Goal: Task Accomplishment & Management: Manage account settings

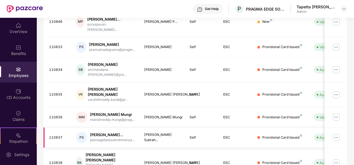
scroll to position [180, 0]
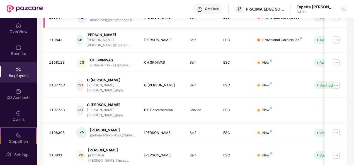
scroll to position [175, 0]
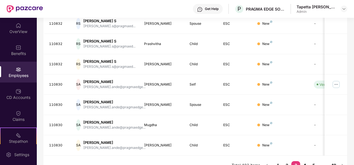
click at [306, 157] on link "4" at bounding box center [304, 166] width 9 height 8
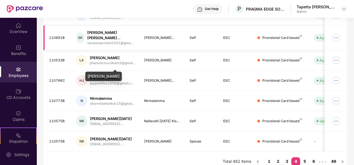
scroll to position [180, 0]
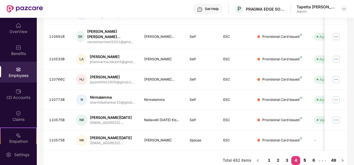
click at [305, 156] on link "5" at bounding box center [304, 160] width 9 height 8
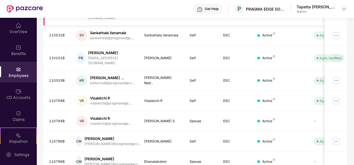
scroll to position [69, 0]
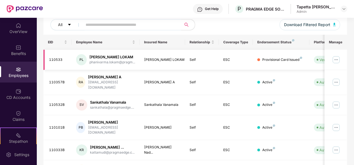
click at [106, 58] on div "[PERSON_NAME] LOKAM" at bounding box center [112, 57] width 46 height 5
drag, startPoint x: 89, startPoint y: 58, endPoint x: 84, endPoint y: 59, distance: 5.1
click at [89, 58] on div "PL [PERSON_NAME] LOKAM phanivarma.lokam@pragm..." at bounding box center [105, 59] width 59 height 11
click at [78, 60] on div "PL" at bounding box center [81, 59] width 11 height 11
click at [61, 60] on div "110533" at bounding box center [58, 59] width 18 height 5
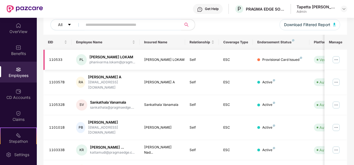
click at [337, 59] on img at bounding box center [335, 59] width 9 height 9
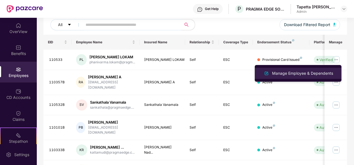
click at [315, 73] on div "Manage Employee & Dependents" at bounding box center [302, 73] width 63 height 6
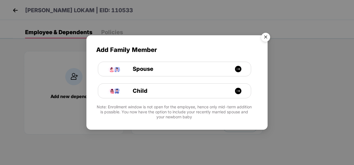
click at [268, 35] on img "Close" at bounding box center [266, 38] width 16 height 16
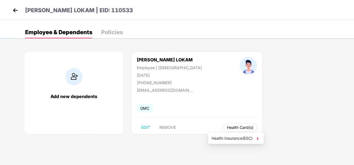
click at [227, 128] on span "Health Card(s)" at bounding box center [240, 127] width 26 height 3
click at [225, 137] on span "Health Insurance(ESC)" at bounding box center [235, 139] width 49 height 6
click at [16, 11] on img at bounding box center [15, 10] width 8 height 8
